Goal: Transaction & Acquisition: Purchase product/service

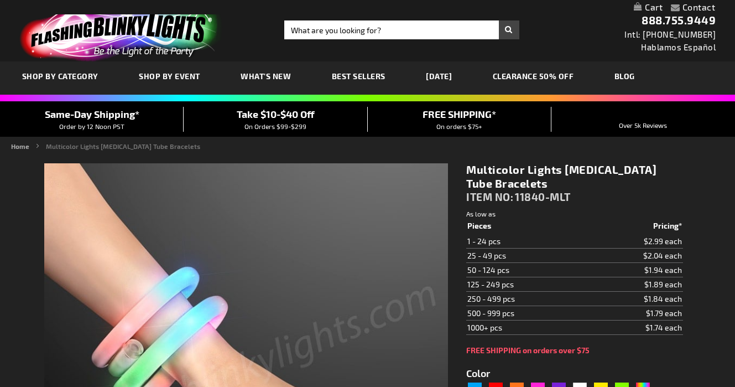
type input "5659"
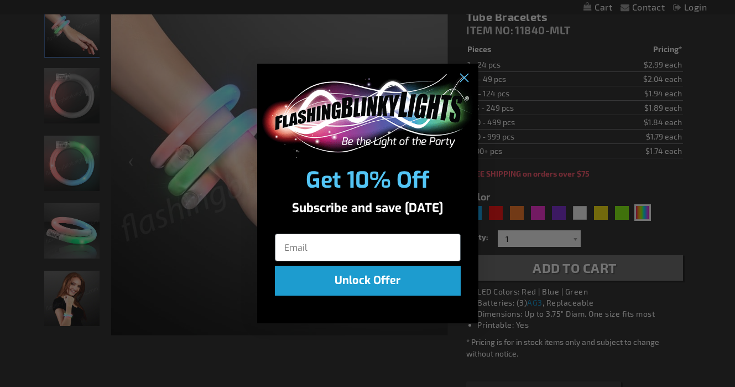
scroll to position [167, 0]
click at [465, 77] on circle "Close dialog" at bounding box center [463, 78] width 18 height 18
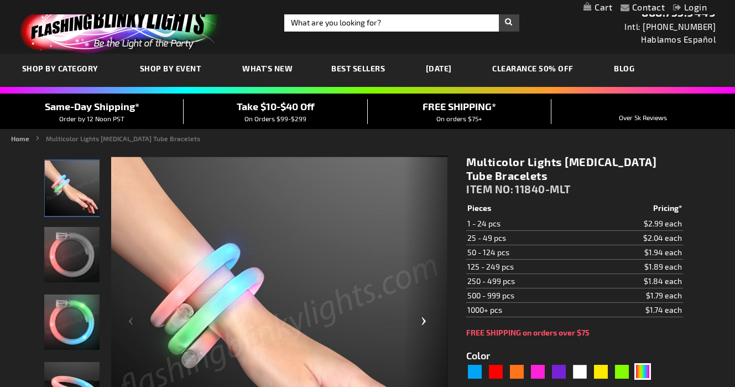
scroll to position [8, 0]
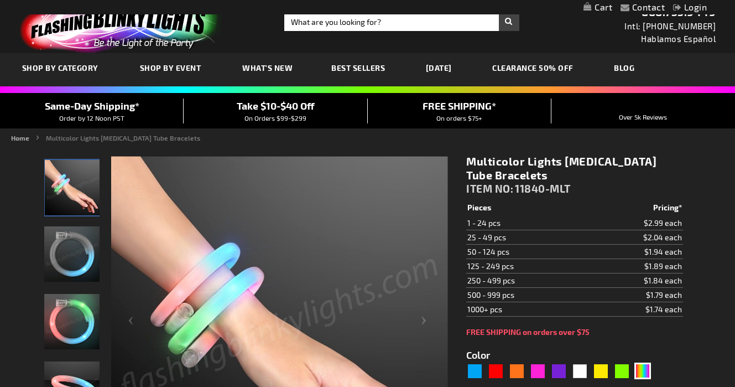
click at [536, 70] on link "CLEARANCE 50% OFF" at bounding box center [533, 67] width 98 height 37
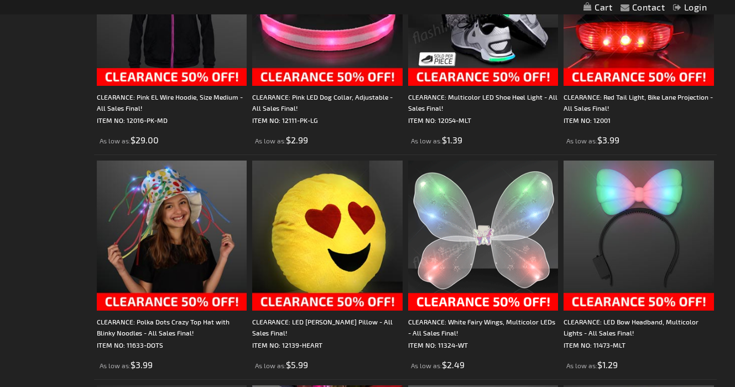
scroll to position [743, 0]
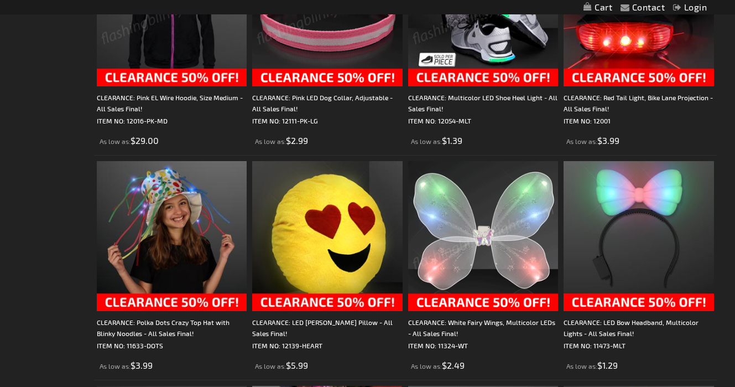
click at [457, 230] on img at bounding box center [483, 236] width 151 height 151
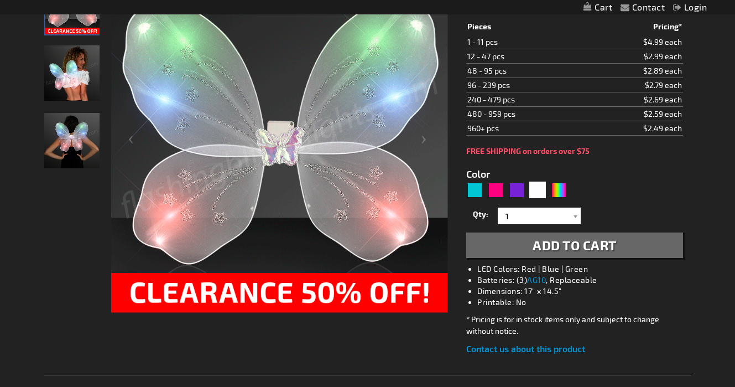
scroll to position [189, 0]
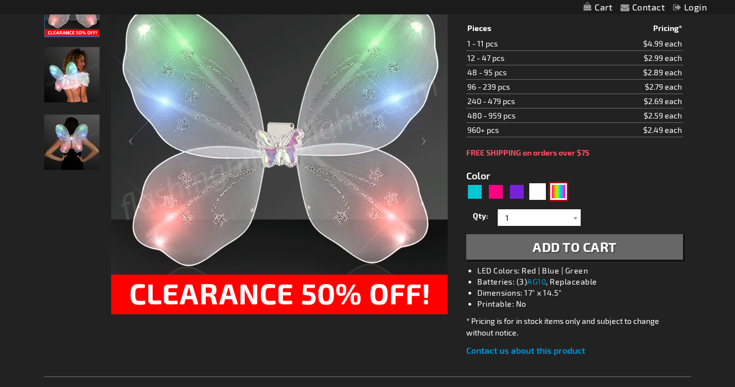
click at [559, 195] on div "Multicolor" at bounding box center [559, 191] width 17 height 17
type input "5659"
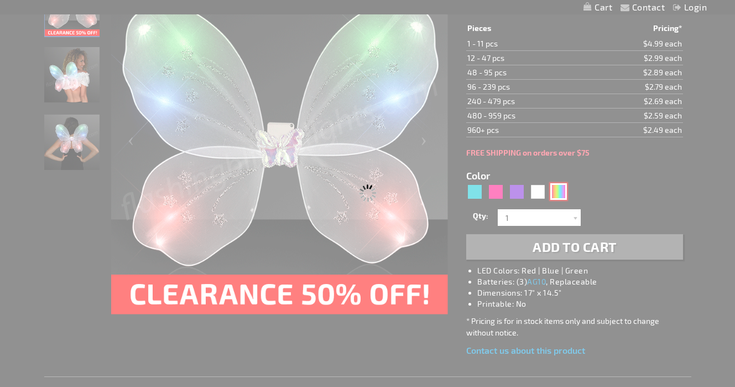
type input "11324-RNBW"
type input "Customize - Sparkly Rainbow LED Fairy Wings - ITEM NO: 11324-RNBW"
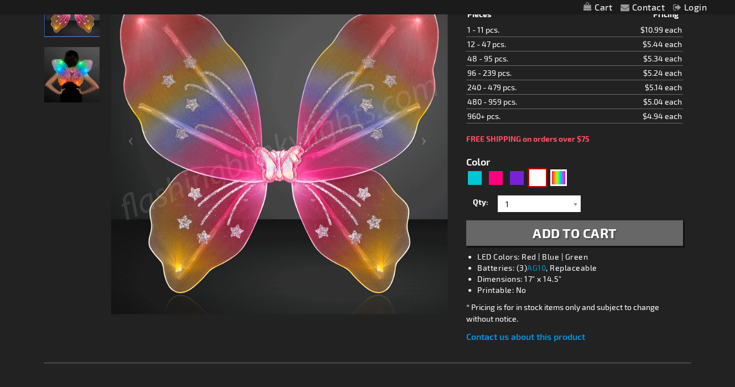
click at [541, 178] on div "White" at bounding box center [538, 177] width 17 height 17
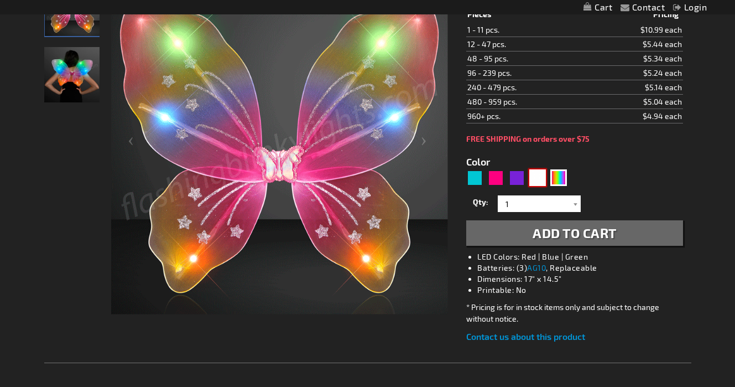
type input "5646"
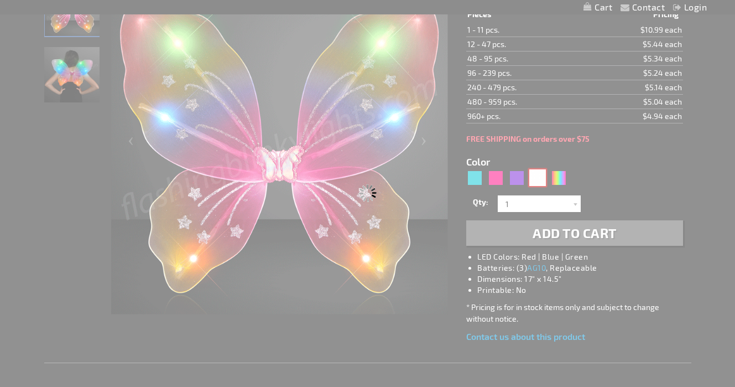
type input "11324-WT"
type input "Customize - CLEARANCE: White Fairy Wings, Multicolor LEDs - All Sales Final! - …"
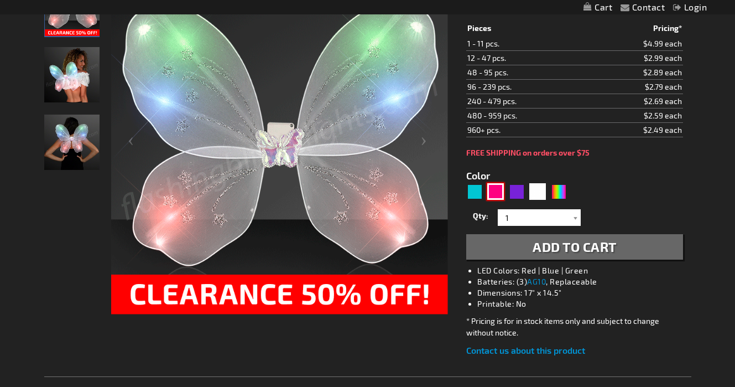
click at [499, 191] on div "Fuchsia" at bounding box center [495, 191] width 17 height 17
type input "5669"
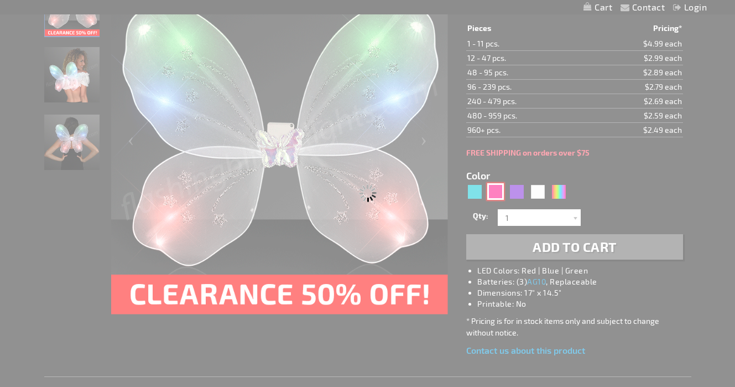
type input "11324-FS"
type input "Customize - Light Up Fuchsia Fairy Wings - ITEM NO: 11324-FS"
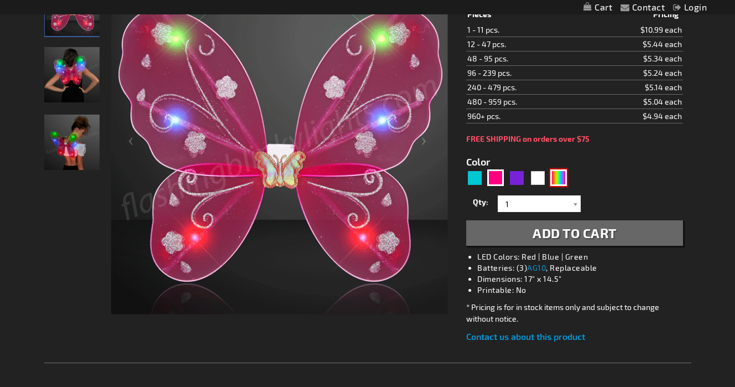
click at [553, 179] on div "Multicolor" at bounding box center [559, 177] width 17 height 17
type input "5659"
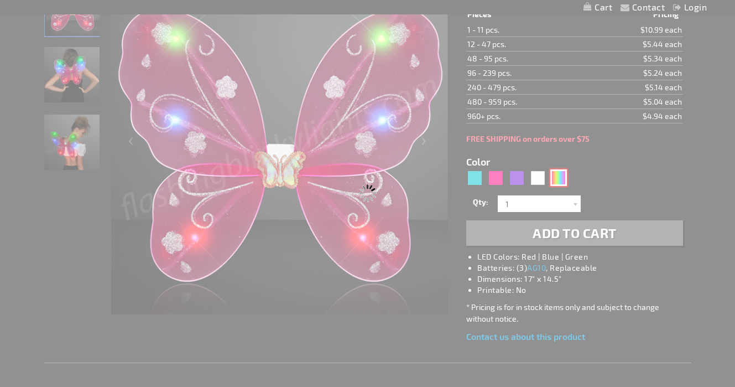
type input "11324-RNBW"
type input "Customize - Sparkly Rainbow LED Fairy Wings - ITEM NO: 11324-RNBW"
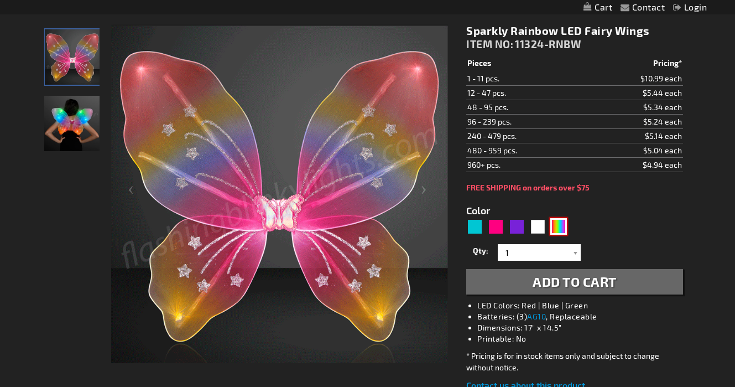
scroll to position [144, 0]
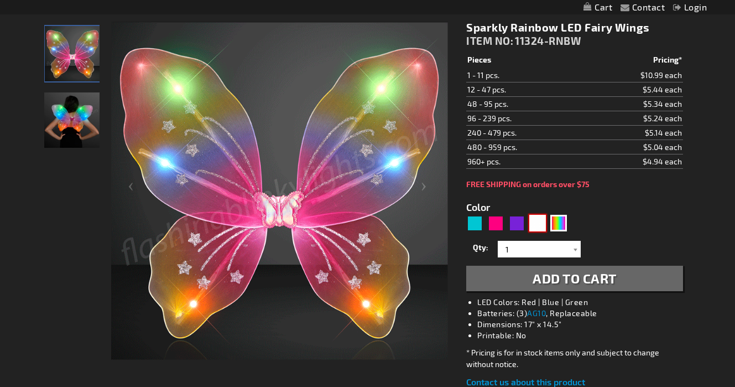
click at [540, 224] on div "White" at bounding box center [538, 223] width 17 height 17
type input "5646"
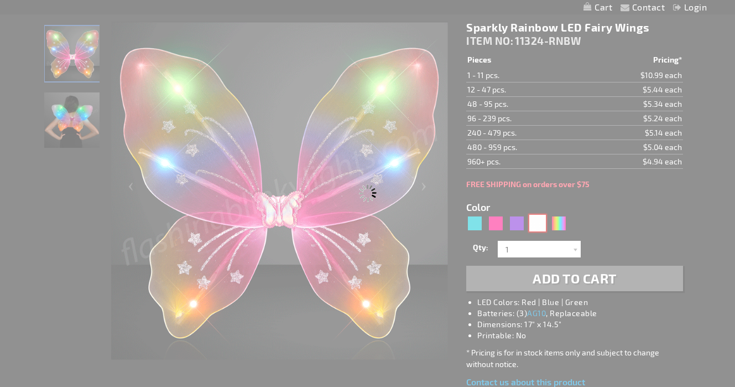
type input "11324-WT"
type input "Customize - CLEARANCE: White Fairy Wings, Multicolor LEDs - All Sales Final! - …"
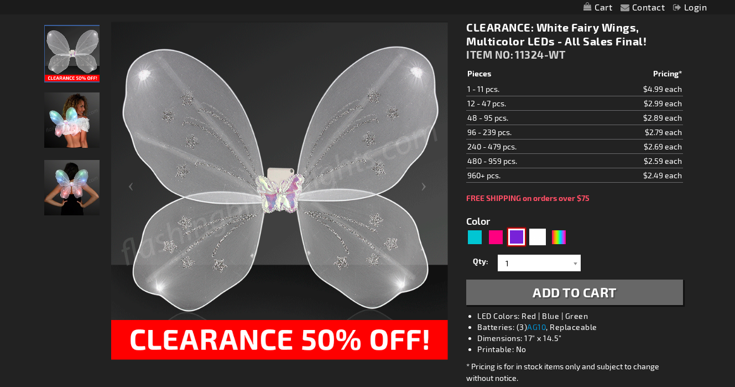
click at [512, 234] on div "Purple" at bounding box center [517, 237] width 17 height 17
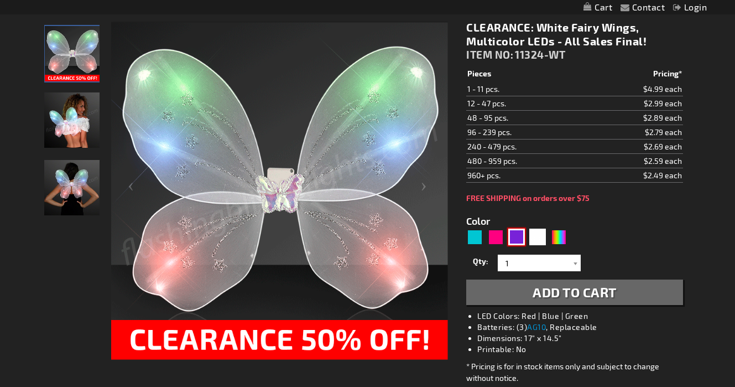
type input "5640"
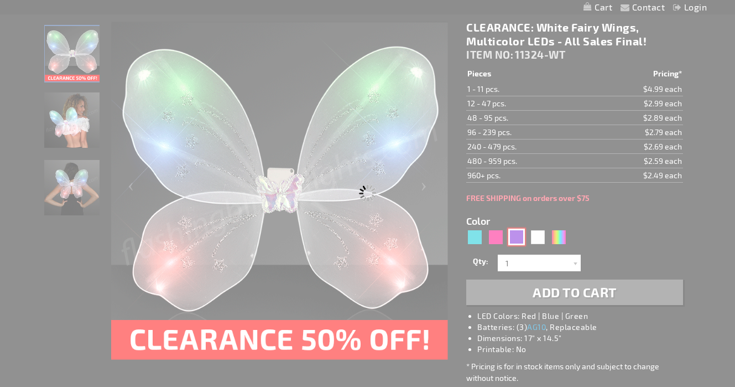
type input "11324-PR"
type input "Customize - Purple Blinking Butterfly Wings - ITEM NO: 11324-PR"
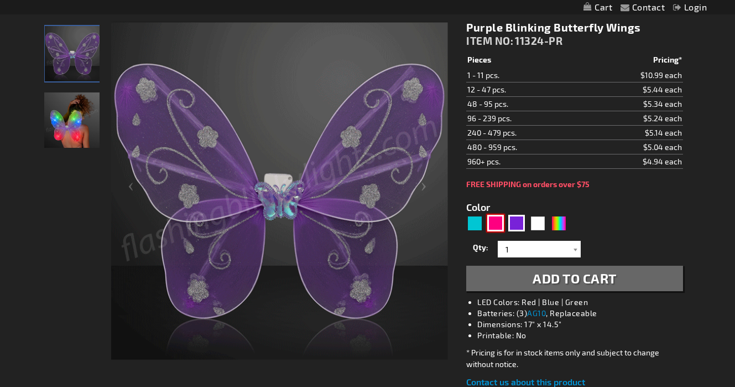
click at [493, 230] on div "Fuchsia" at bounding box center [495, 223] width 17 height 17
type input "5669"
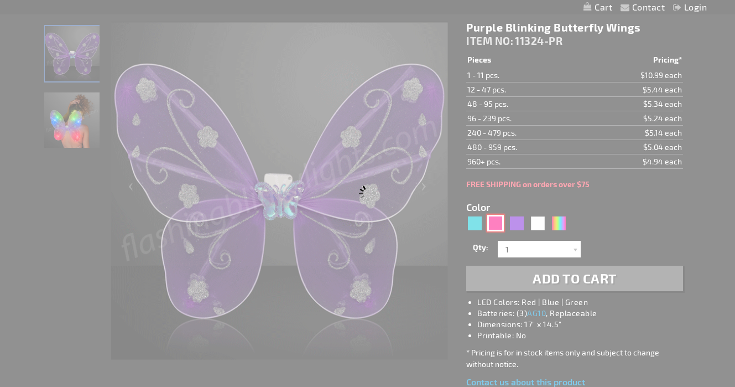
type input "11324-FS"
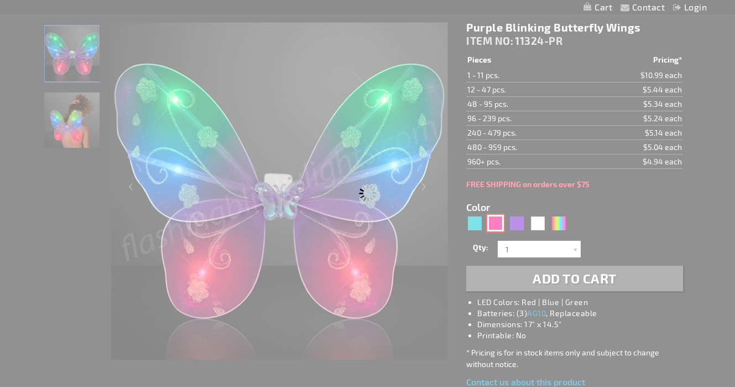
type input "Customize - Light Up Fuchsia Fairy Wings - ITEM NO: 11324-FS"
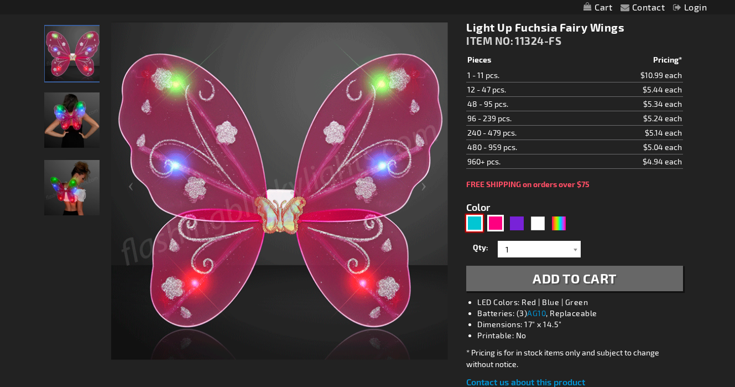
click at [474, 230] on div "Turquoise" at bounding box center [474, 223] width 17 height 17
type input "5653"
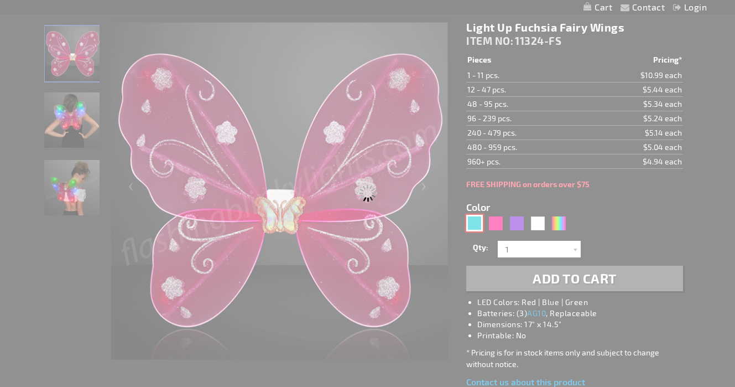
type input "11324-AQ"
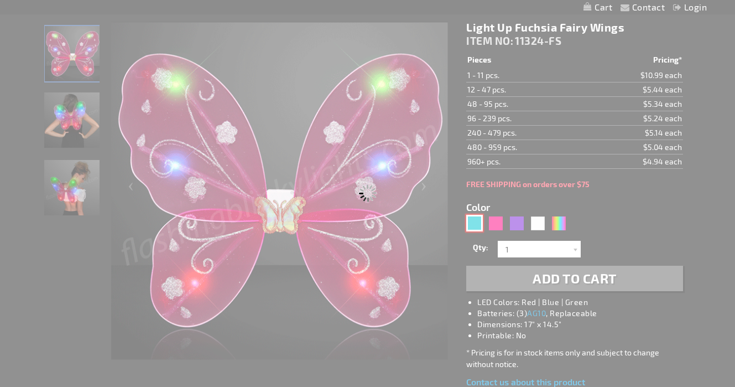
type input "Customize - Aqua Light Up Fairy Wings - ITEM NO: 11324-AQ"
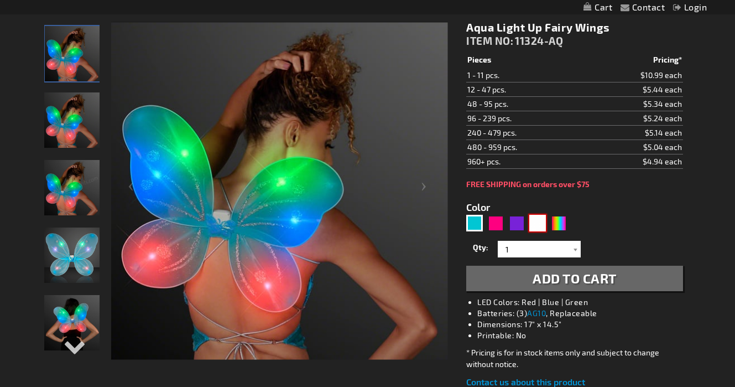
click at [538, 226] on div "White" at bounding box center [538, 223] width 17 height 17
type input "5646"
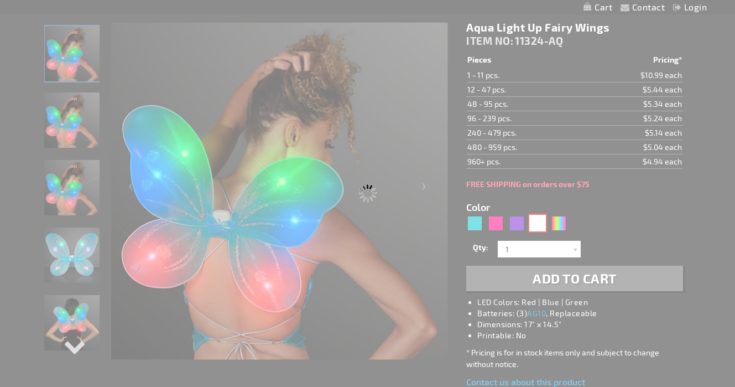
type input "11324-WT"
type input "Customize - CLEARANCE: White Fairy Wings, Multicolor LEDs - All Sales Final! - …"
